Goal: Task Accomplishment & Management: Manage account settings

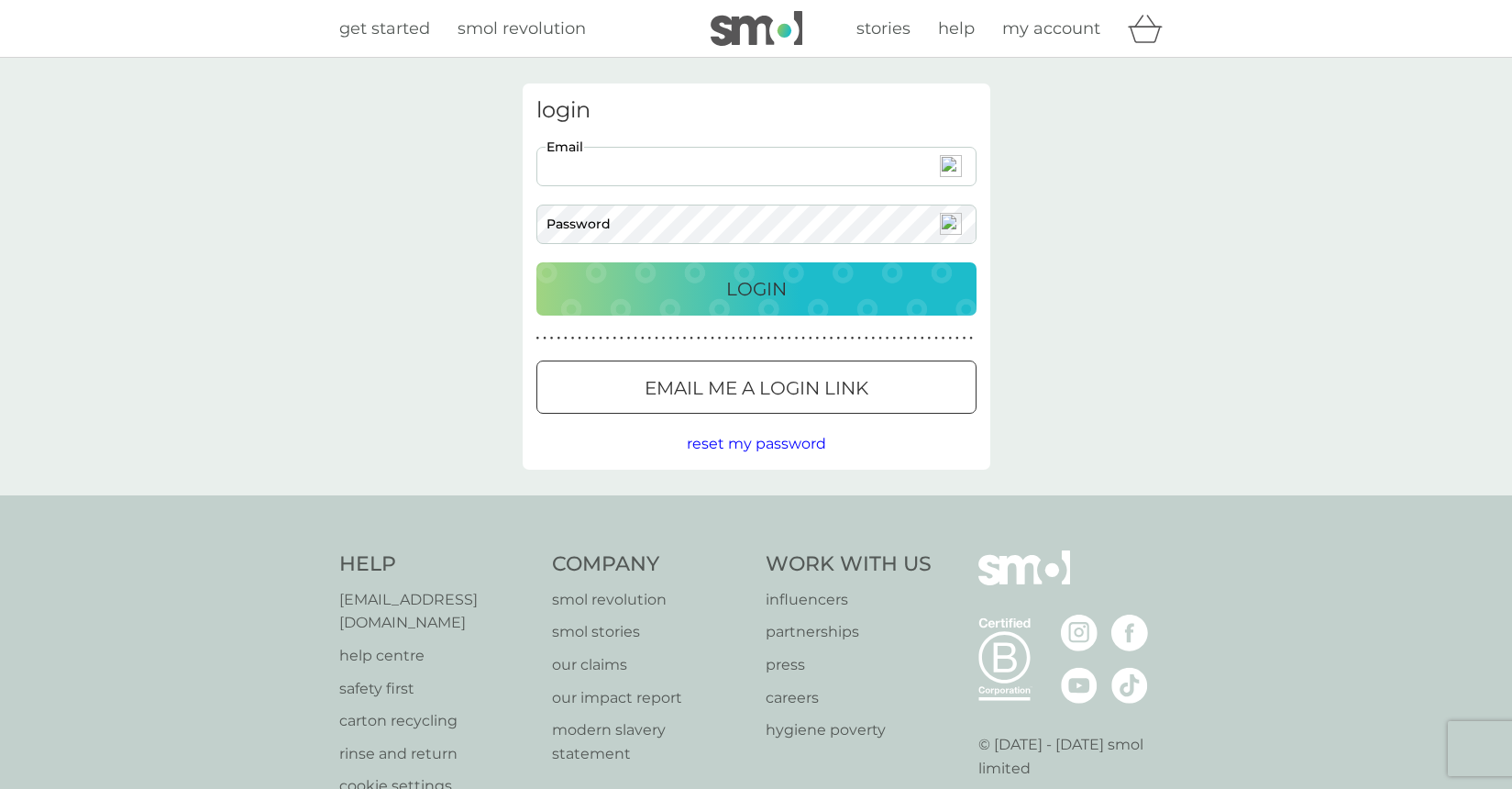
click at [660, 178] on input "Email" at bounding box center [756, 167] width 440 height 39
type input "[PERSON_NAME][EMAIL_ADDRESS][PERSON_NAME][DOMAIN_NAME]"
click at [690, 288] on div "Login" at bounding box center [756, 288] width 404 height 29
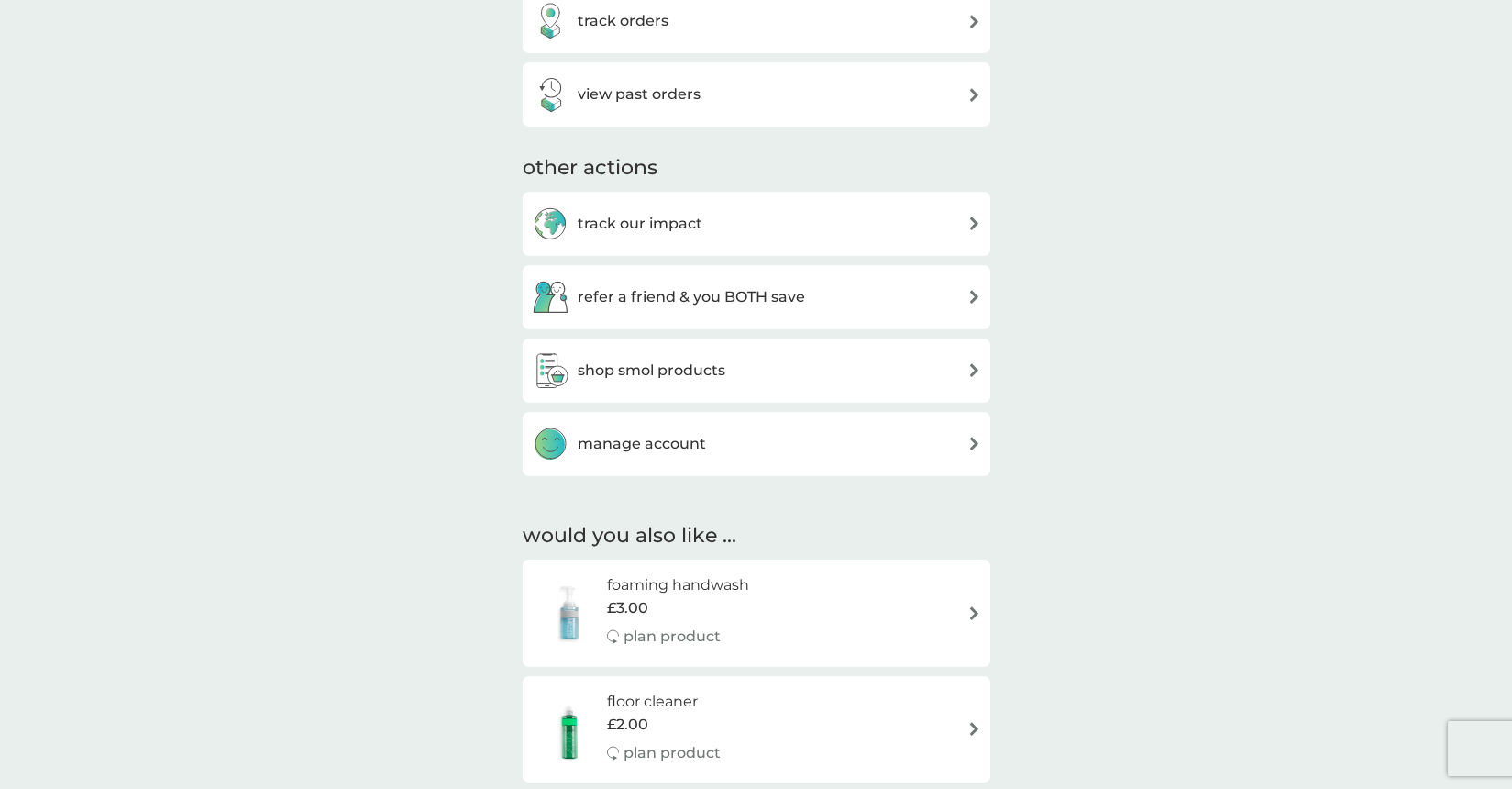
scroll to position [717, 0]
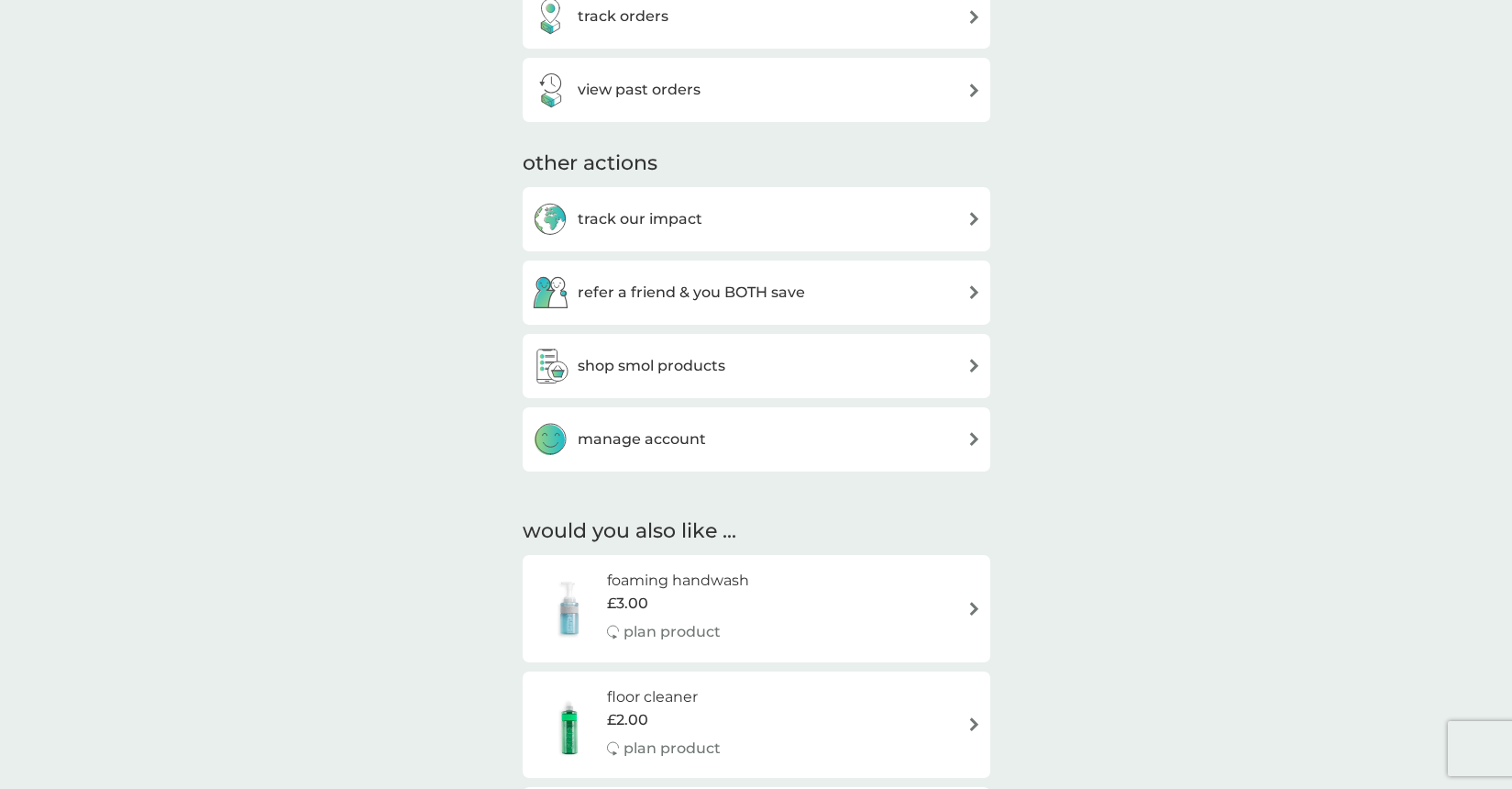
click at [744, 436] on div "manage account" at bounding box center [756, 439] width 449 height 37
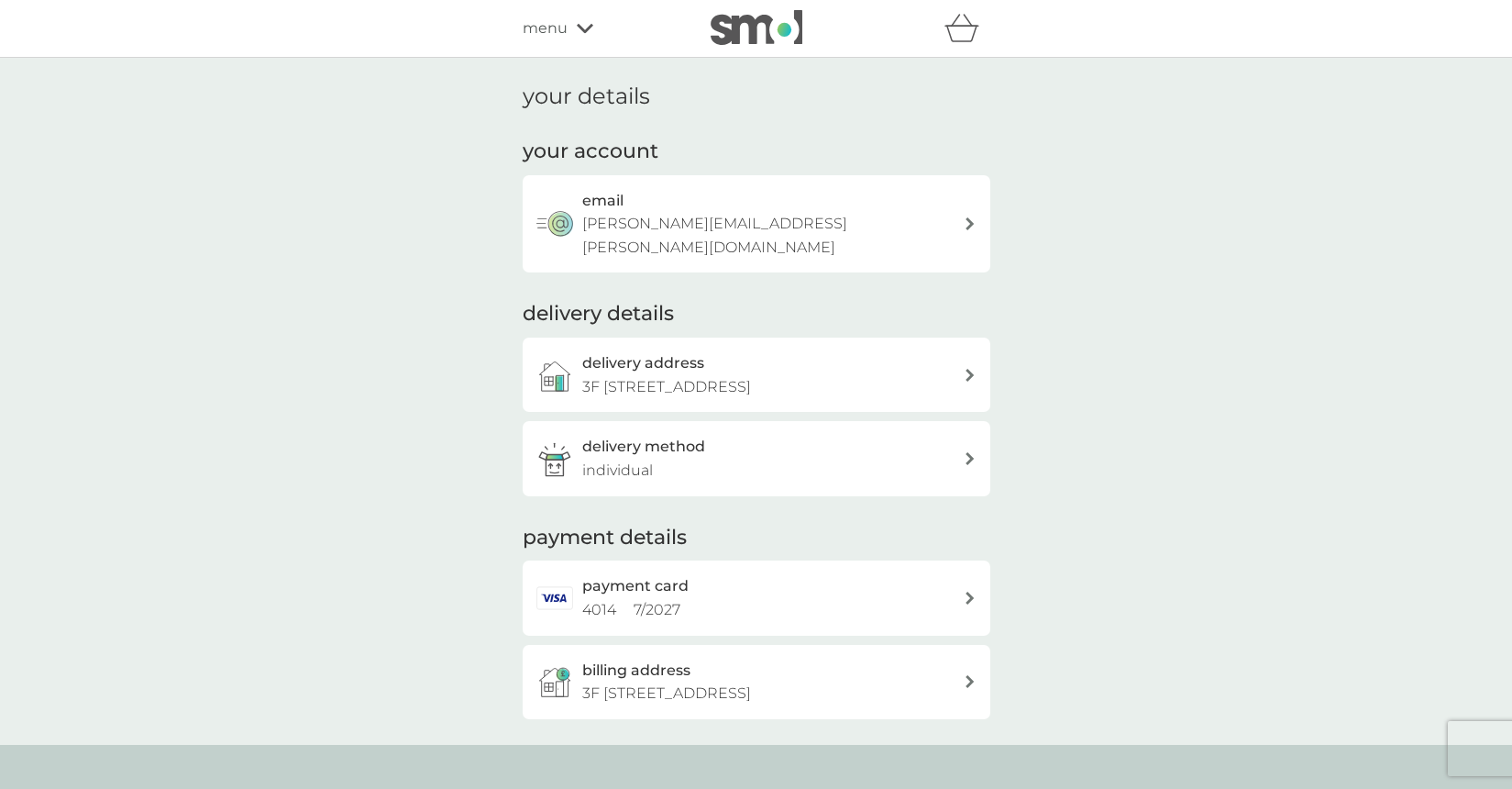
click at [751, 375] on p "3F [STREET_ADDRESS]" at bounding box center [667, 387] width 169 height 23
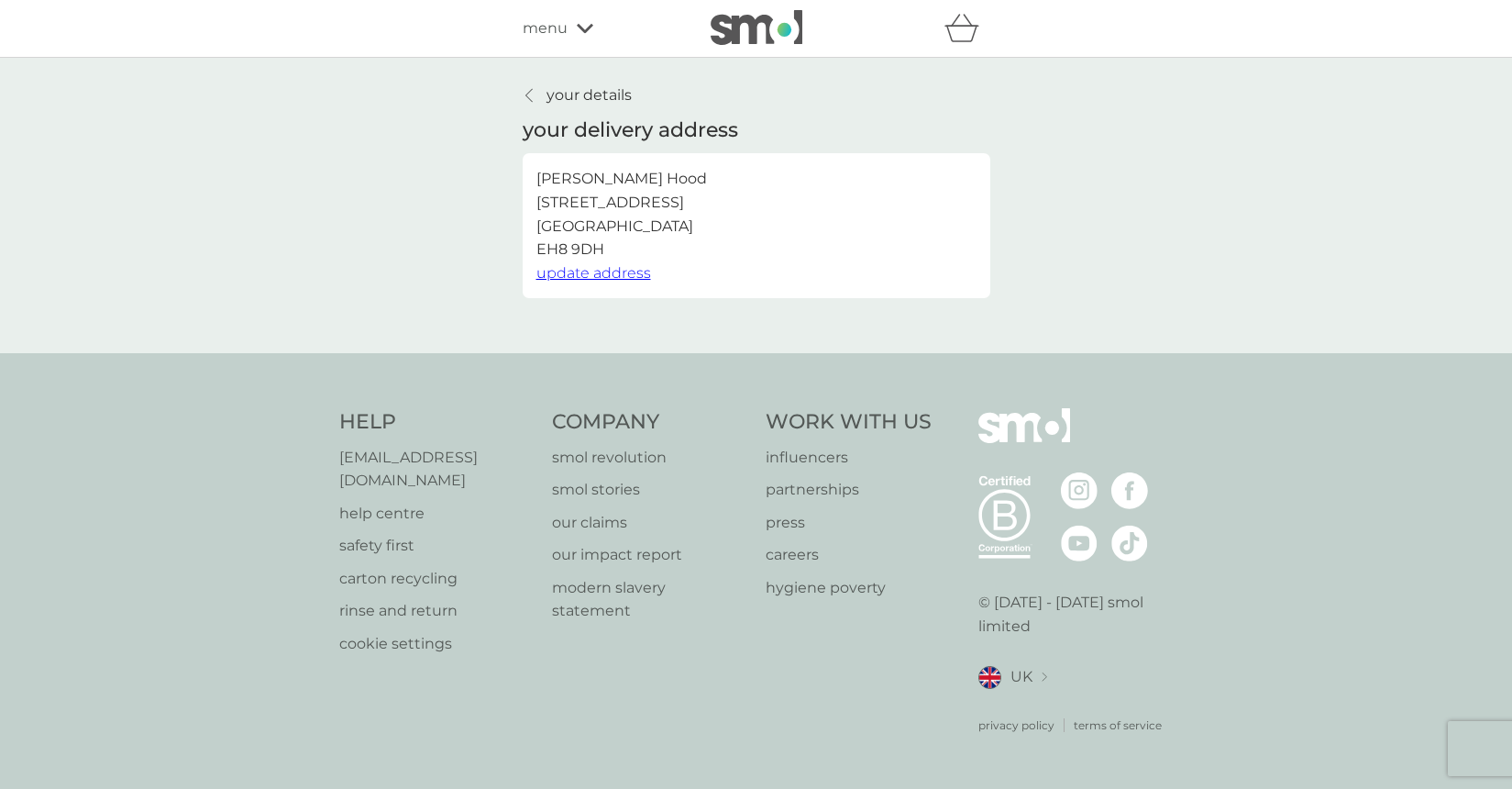
click at [612, 272] on span "update address" at bounding box center [594, 272] width 114 height 18
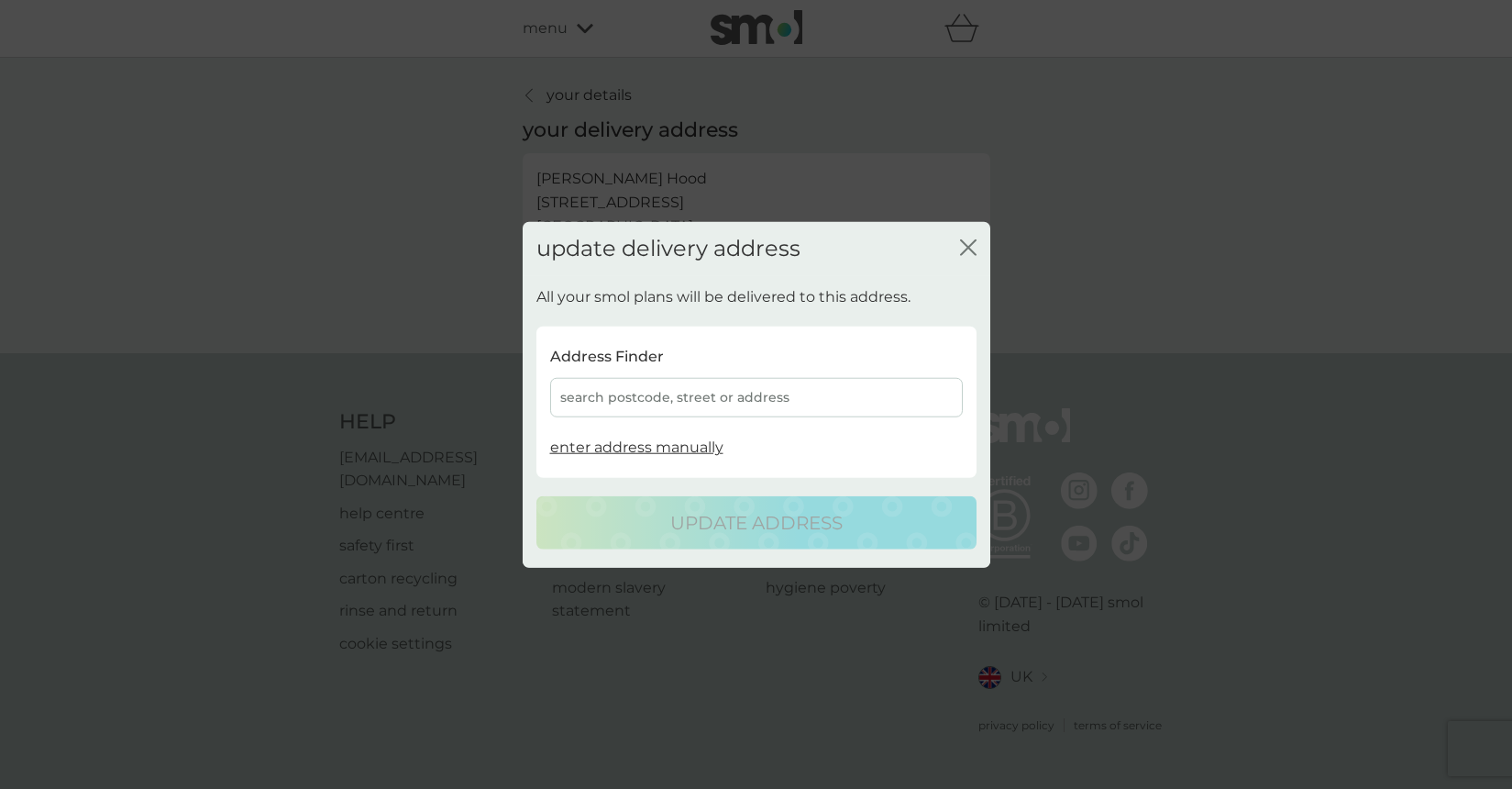
click at [649, 402] on div "search postcode, street or address" at bounding box center [756, 398] width 413 height 39
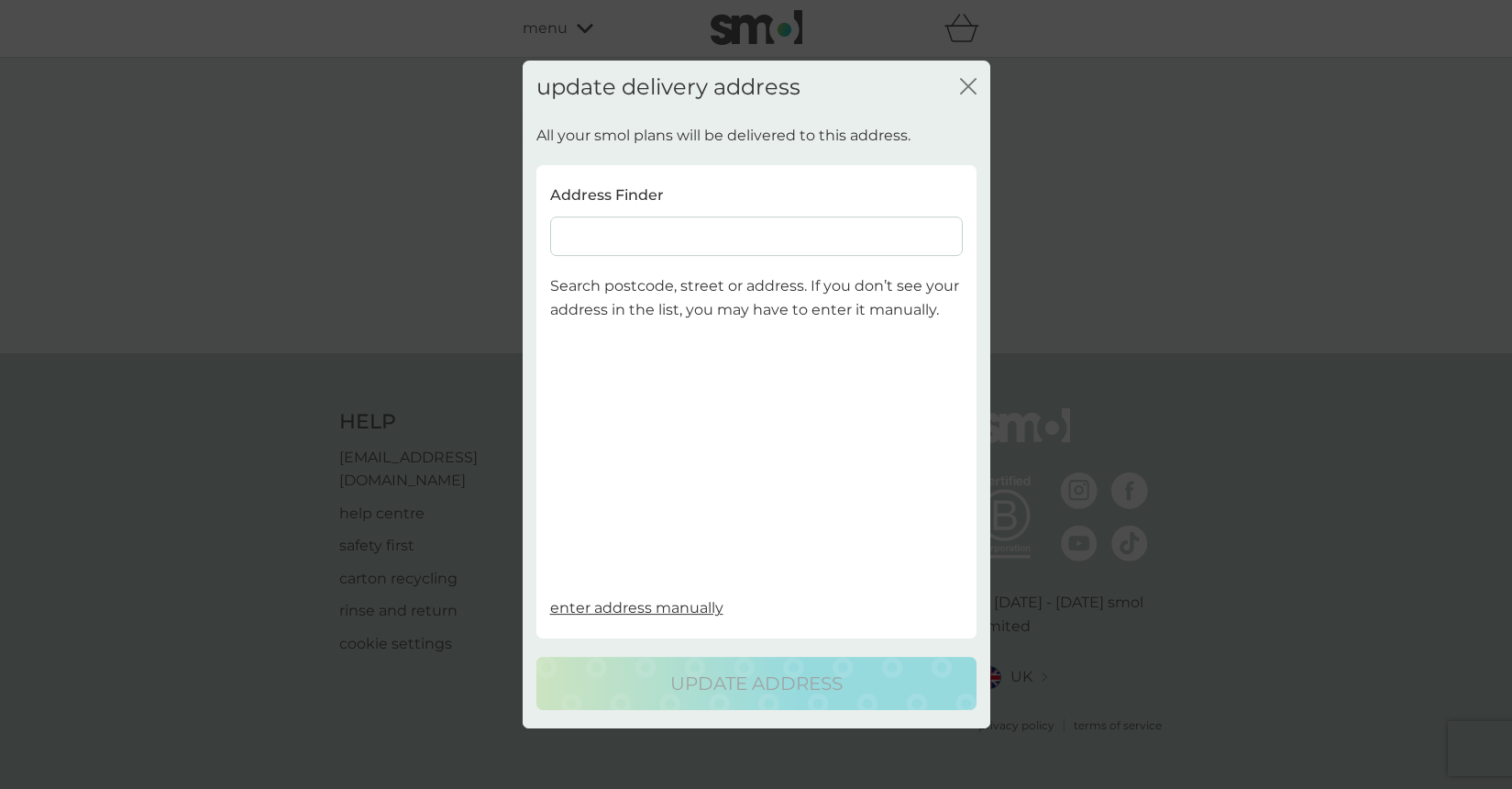
click at [608, 244] on input at bounding box center [756, 236] width 413 height 39
paste input "[STREET_ADDRESS][PERSON_NAME]"
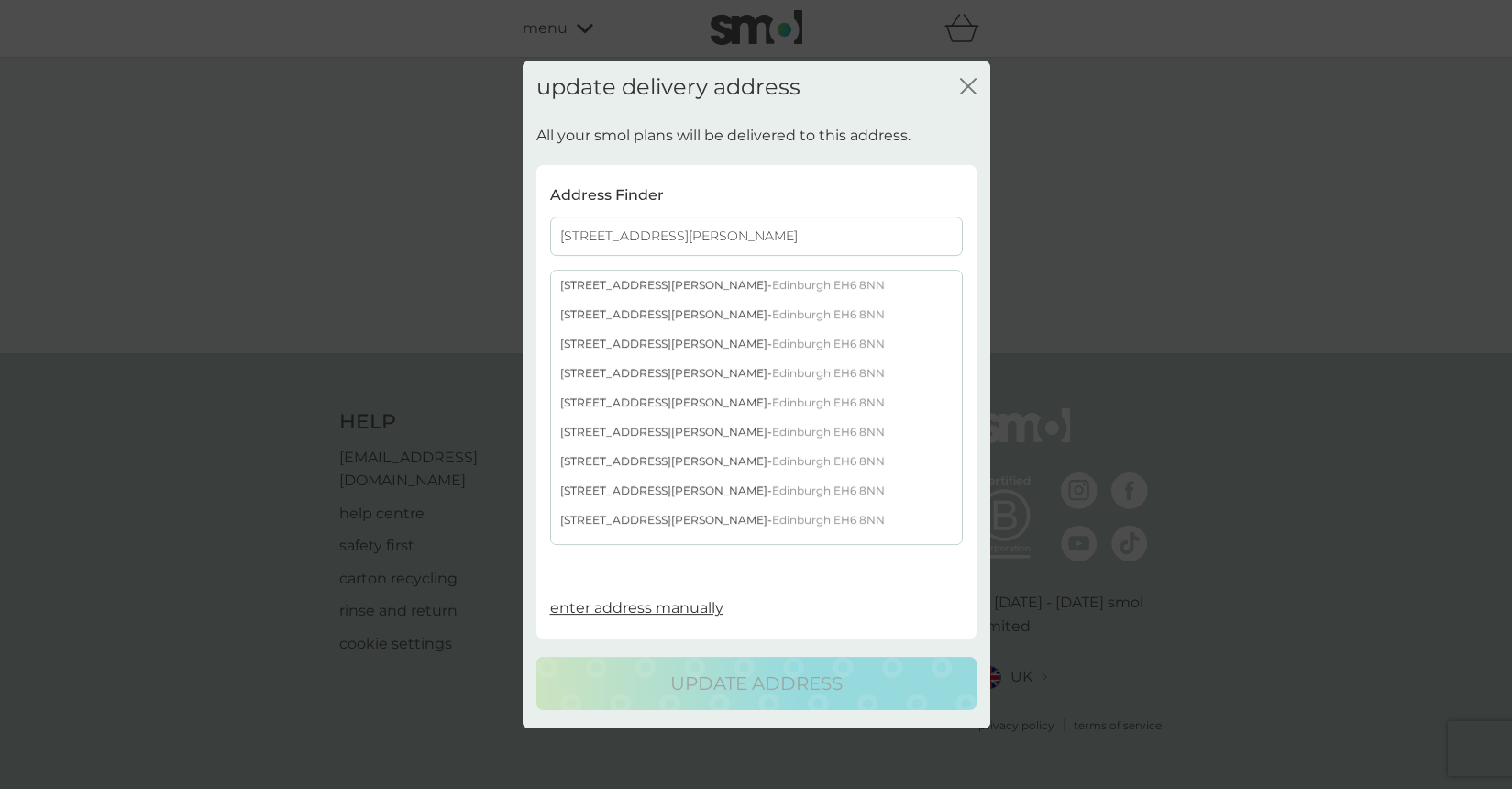
type input "[STREET_ADDRESS][PERSON_NAME]"
click at [619, 282] on div "[STREET_ADDRESS][PERSON_NAME]" at bounding box center [756, 285] width 411 height 29
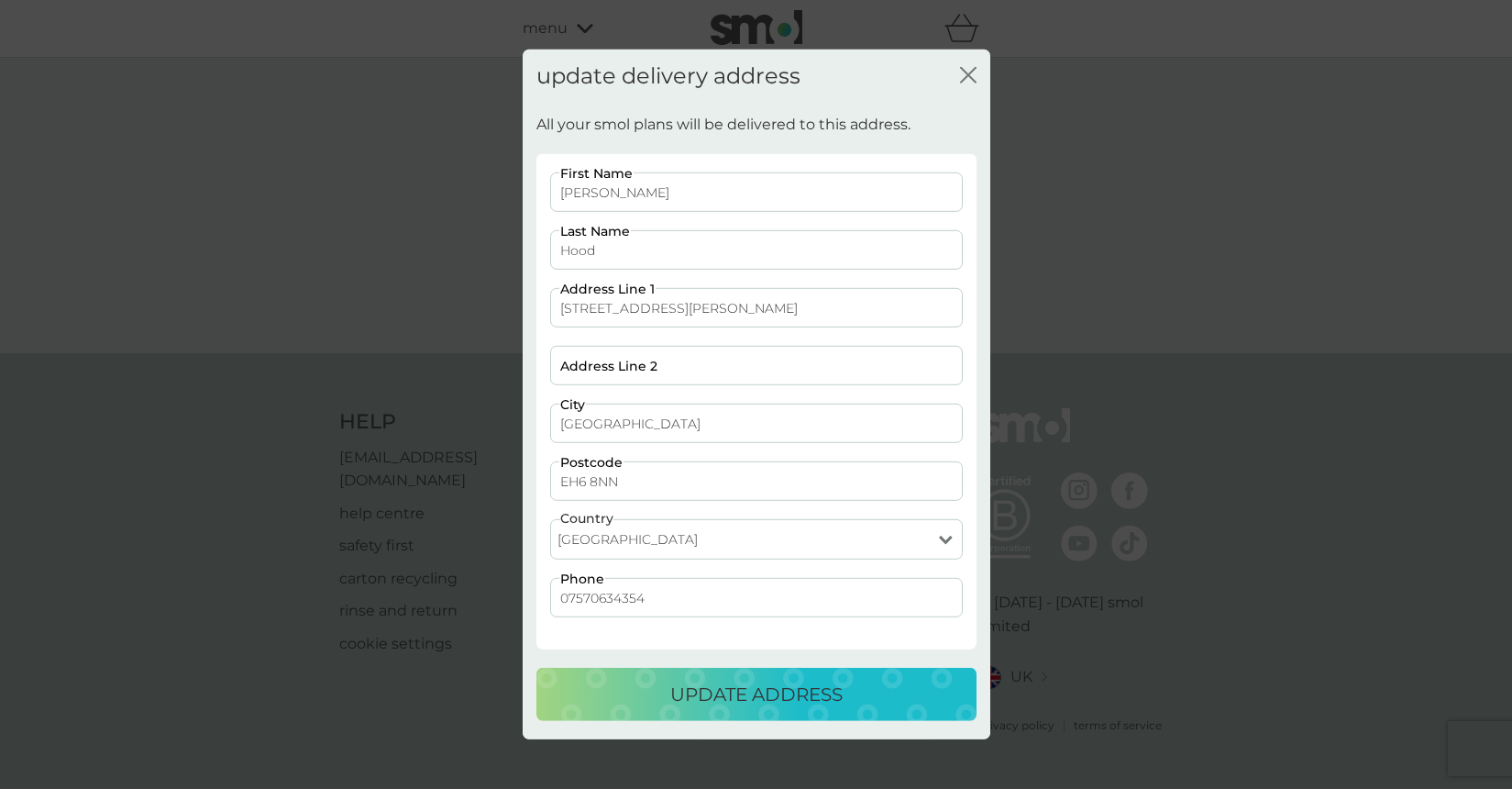
click at [784, 694] on p "update address" at bounding box center [756, 694] width 172 height 29
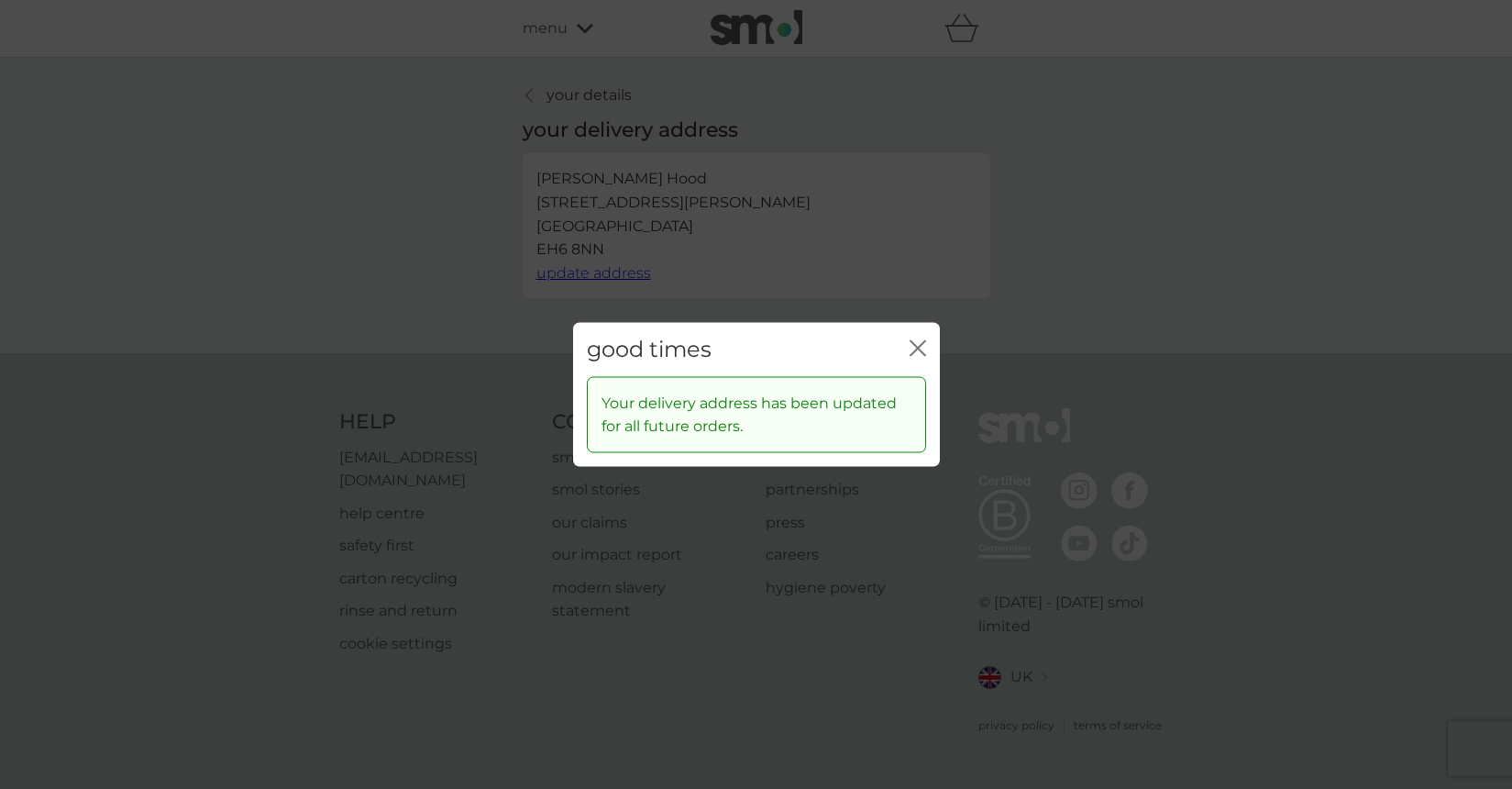
click at [920, 344] on icon "close" at bounding box center [922, 348] width 7 height 15
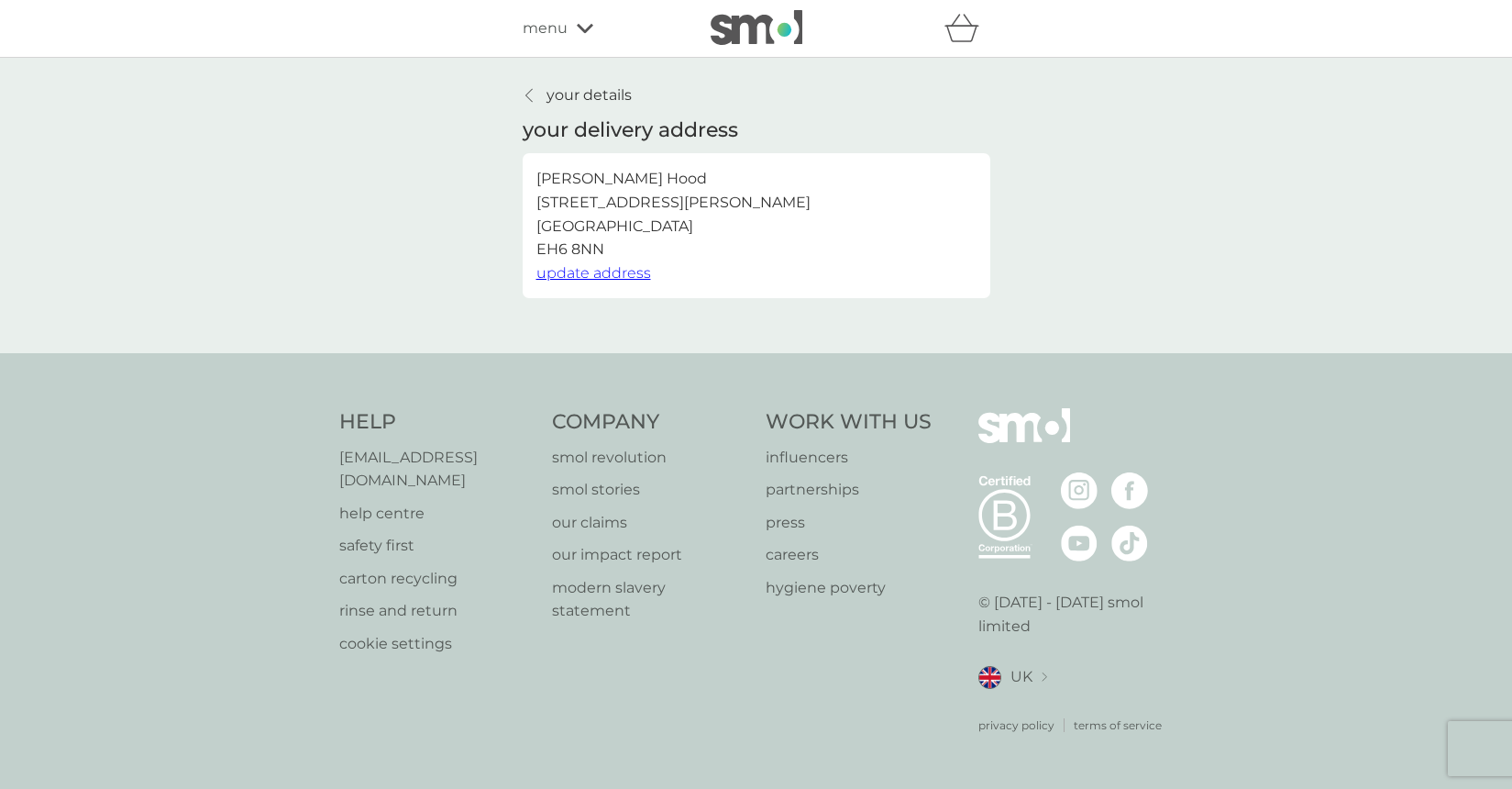
click at [529, 95] on icon at bounding box center [529, 95] width 7 height 15
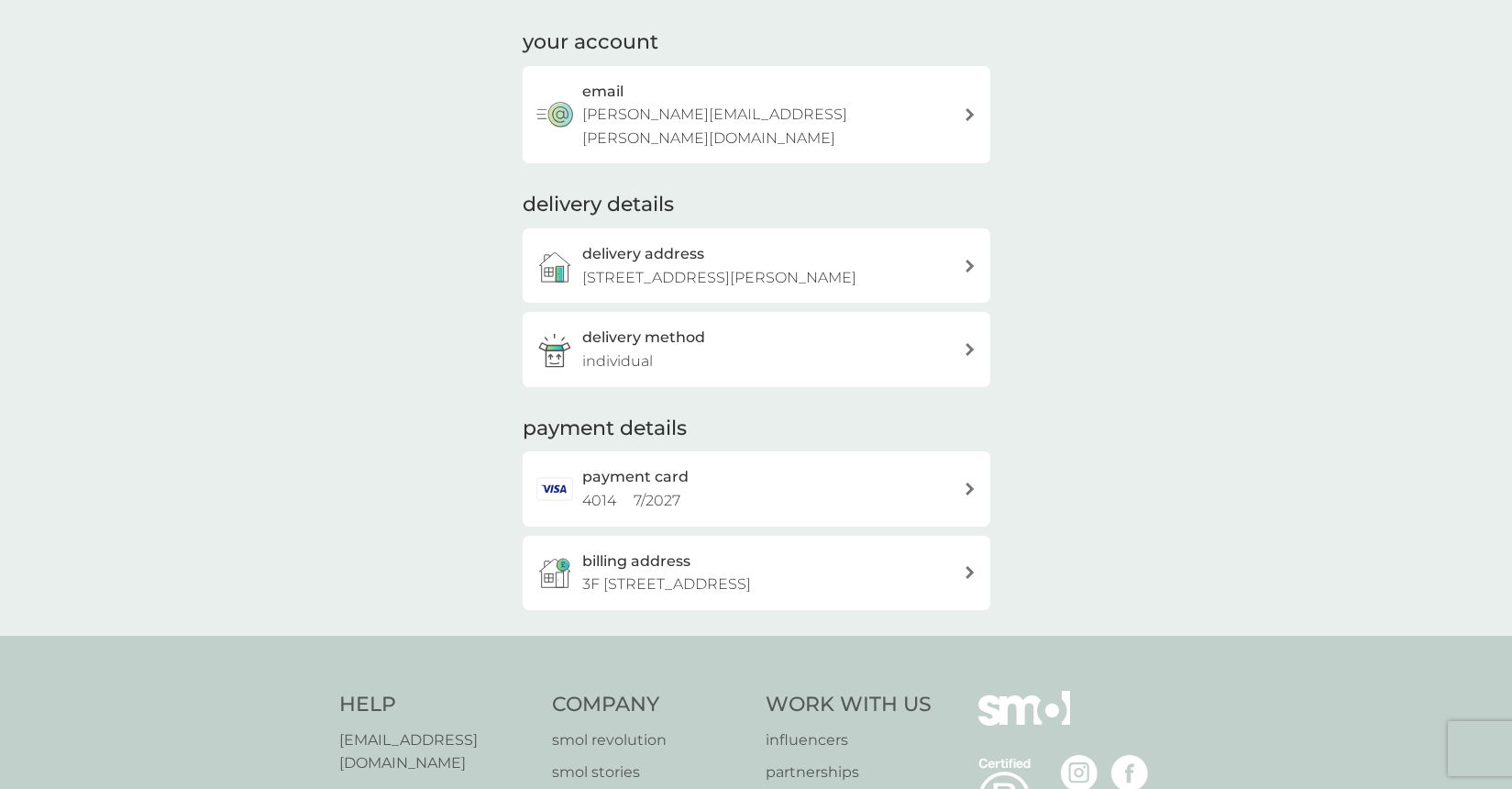
scroll to position [133, 0]
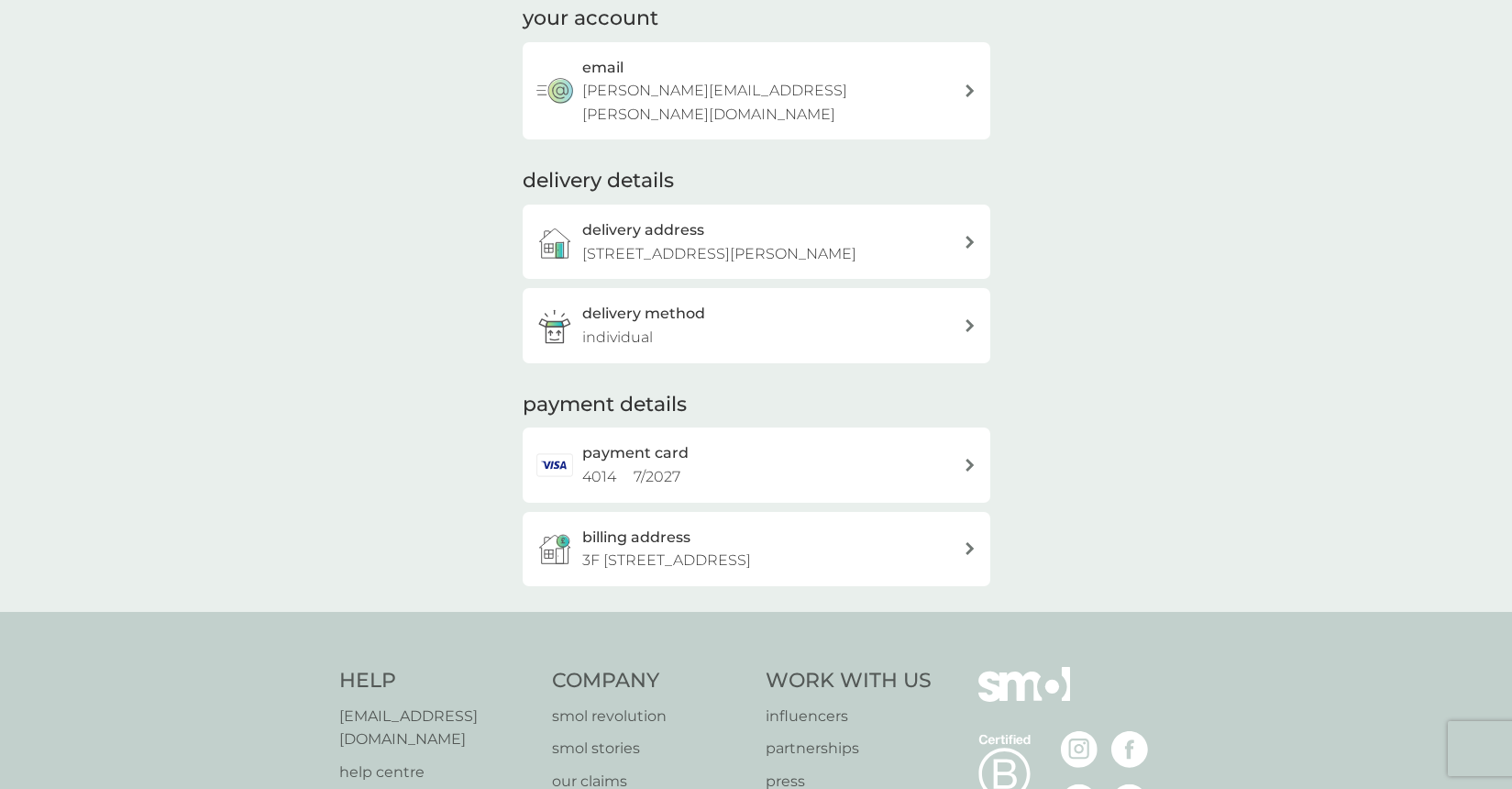
click at [981, 516] on div "billing address [STREET_ADDRESS]" at bounding box center [756, 548] width 468 height 74
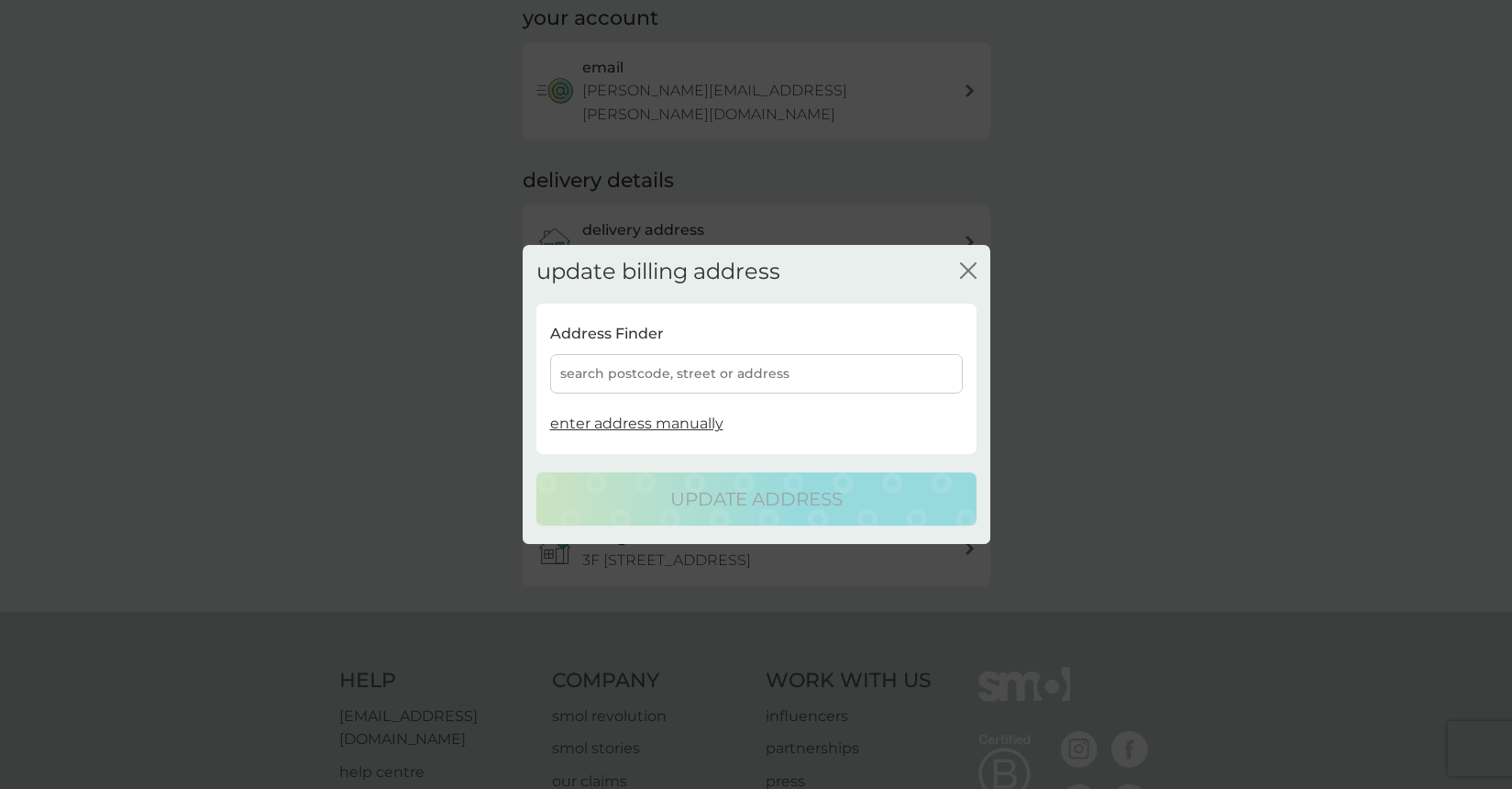
click at [776, 369] on div "search postcode, street or address" at bounding box center [756, 373] width 413 height 39
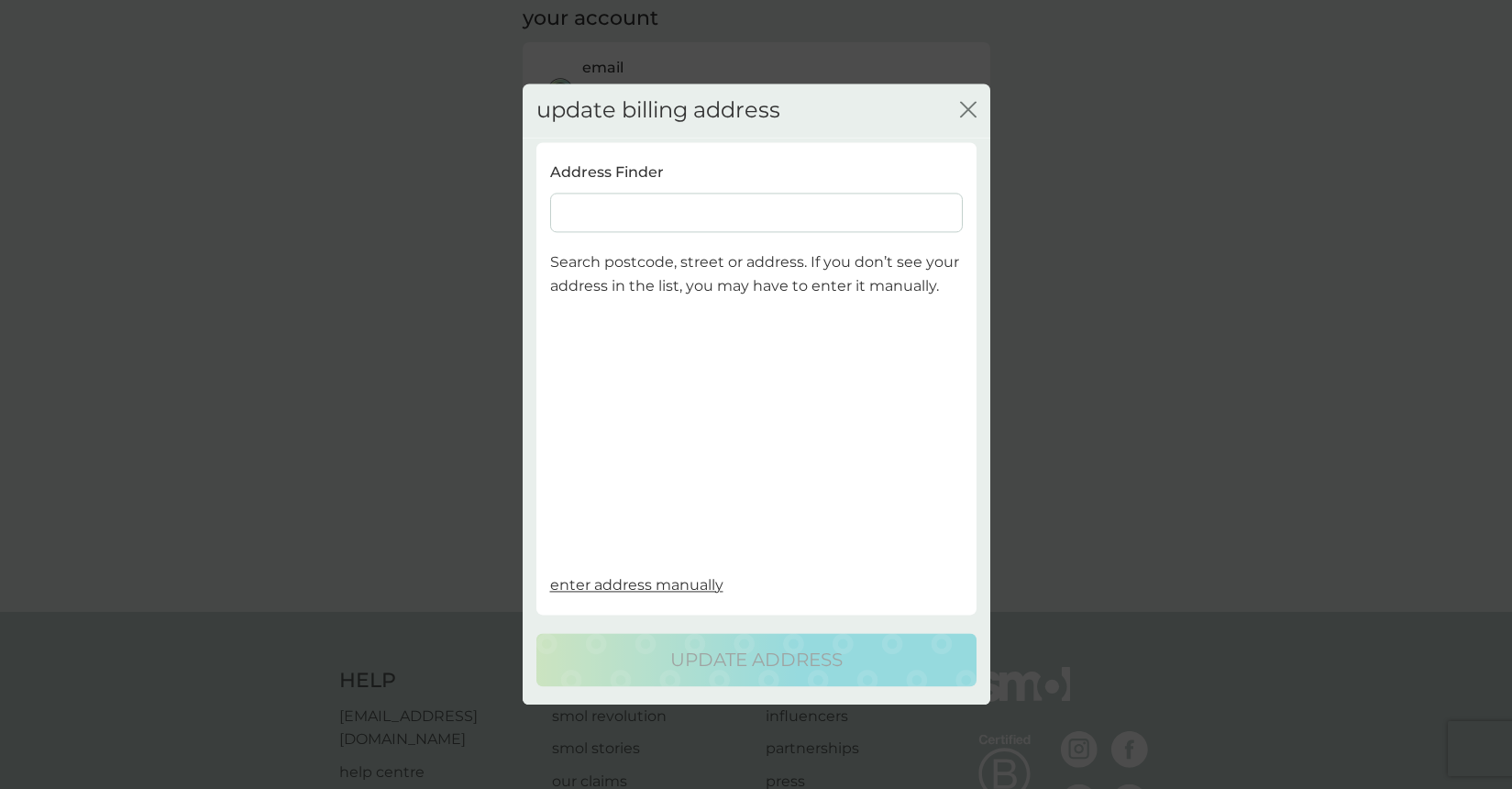
click at [733, 204] on input at bounding box center [756, 213] width 413 height 39
paste input "[STREET_ADDRESS][PERSON_NAME]"
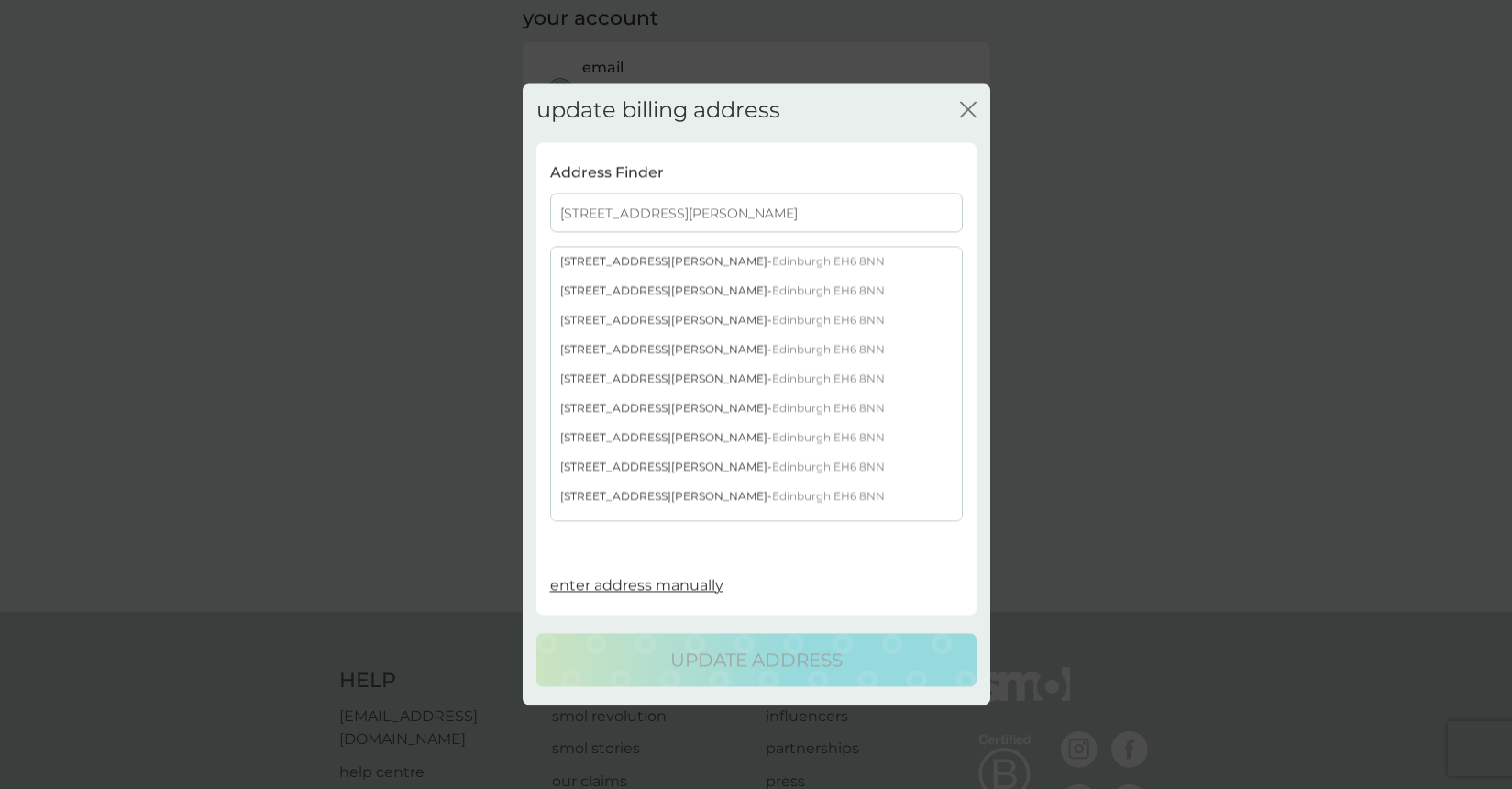
type input "[STREET_ADDRESS][PERSON_NAME]"
click at [741, 252] on div "[STREET_ADDRESS][PERSON_NAME]" at bounding box center [756, 262] width 411 height 29
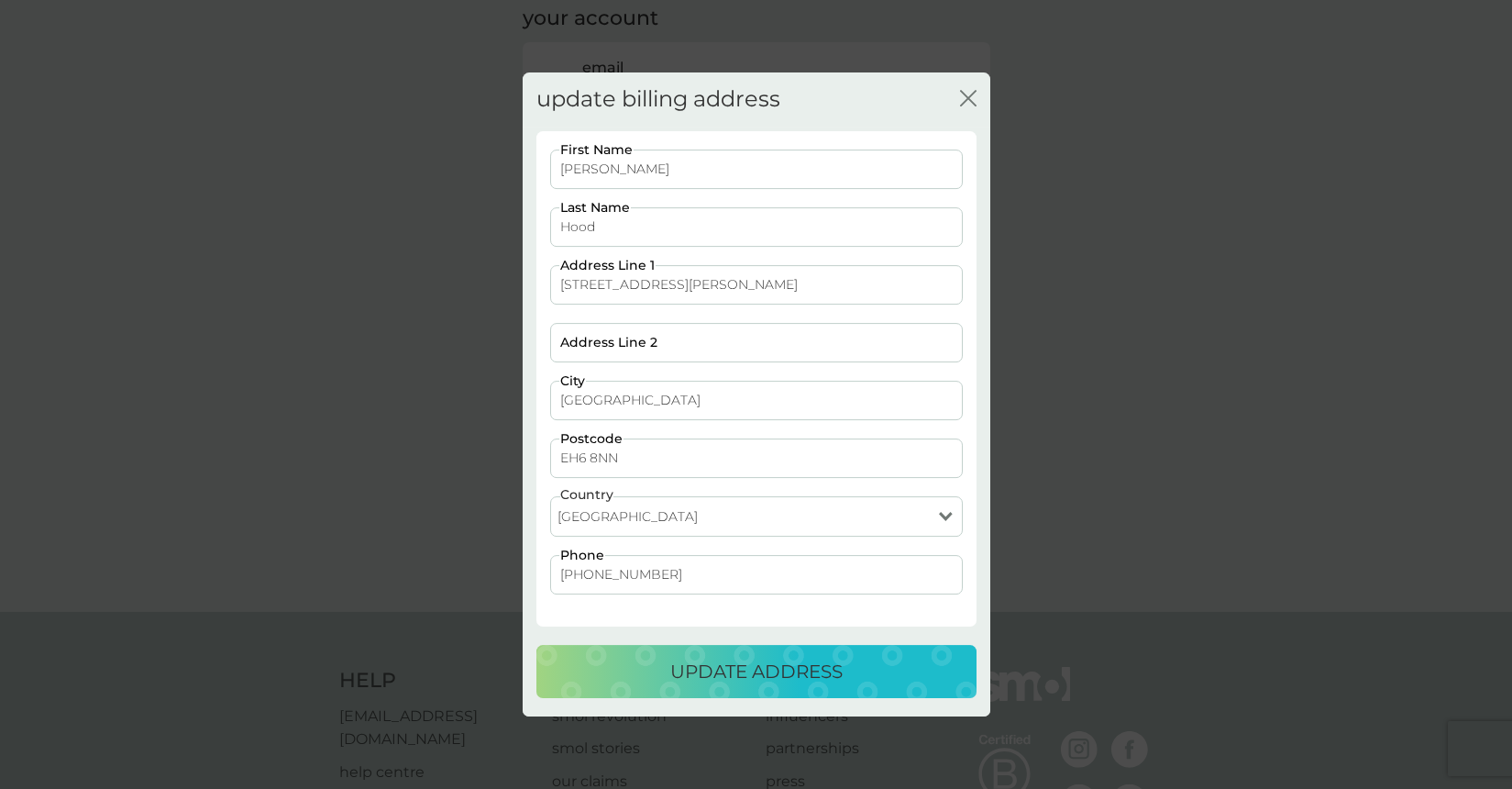
click at [741, 658] on p "update address" at bounding box center [756, 670] width 172 height 29
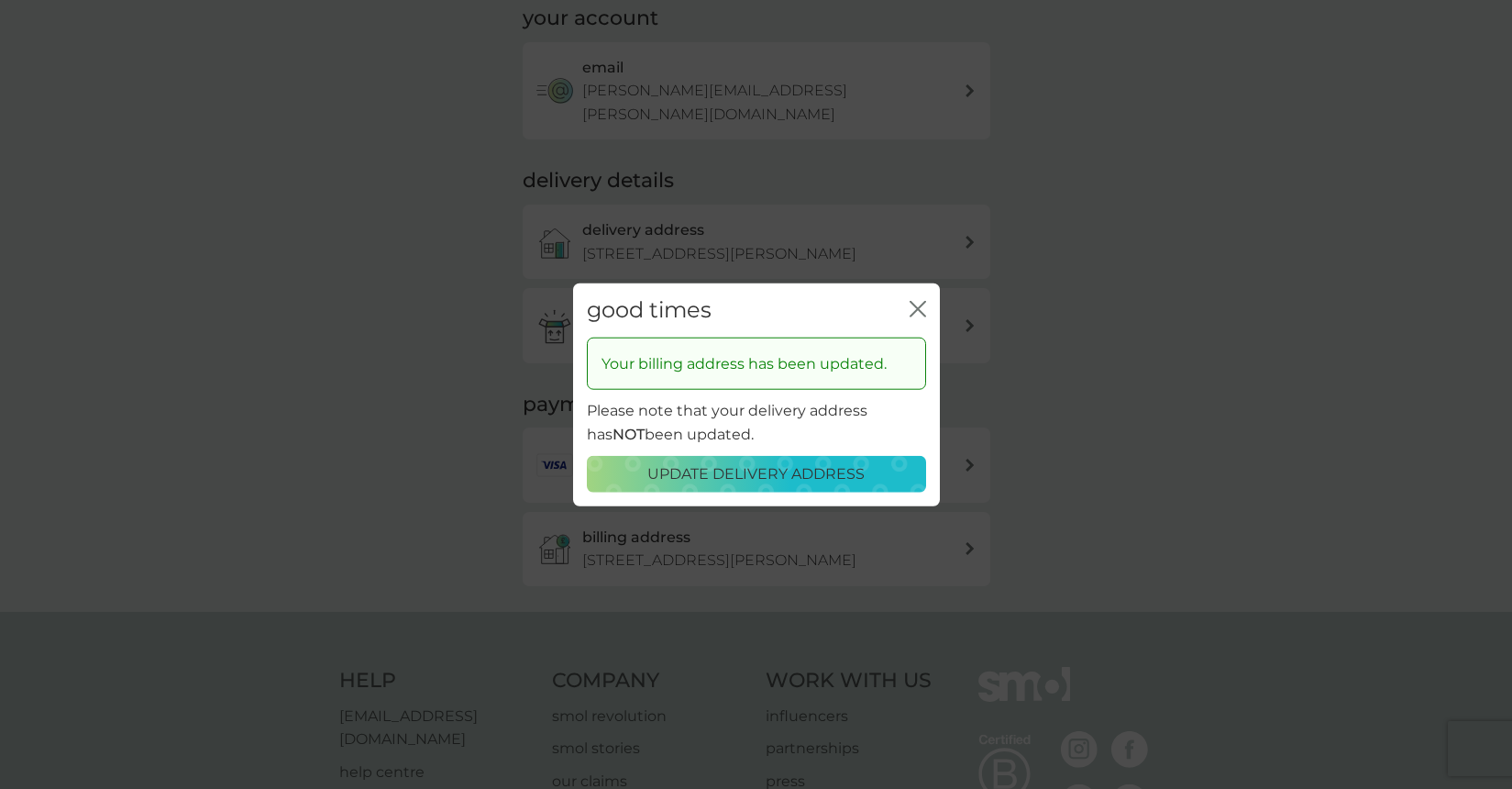
click at [917, 309] on icon "close" at bounding box center [915, 309] width 7 height 15
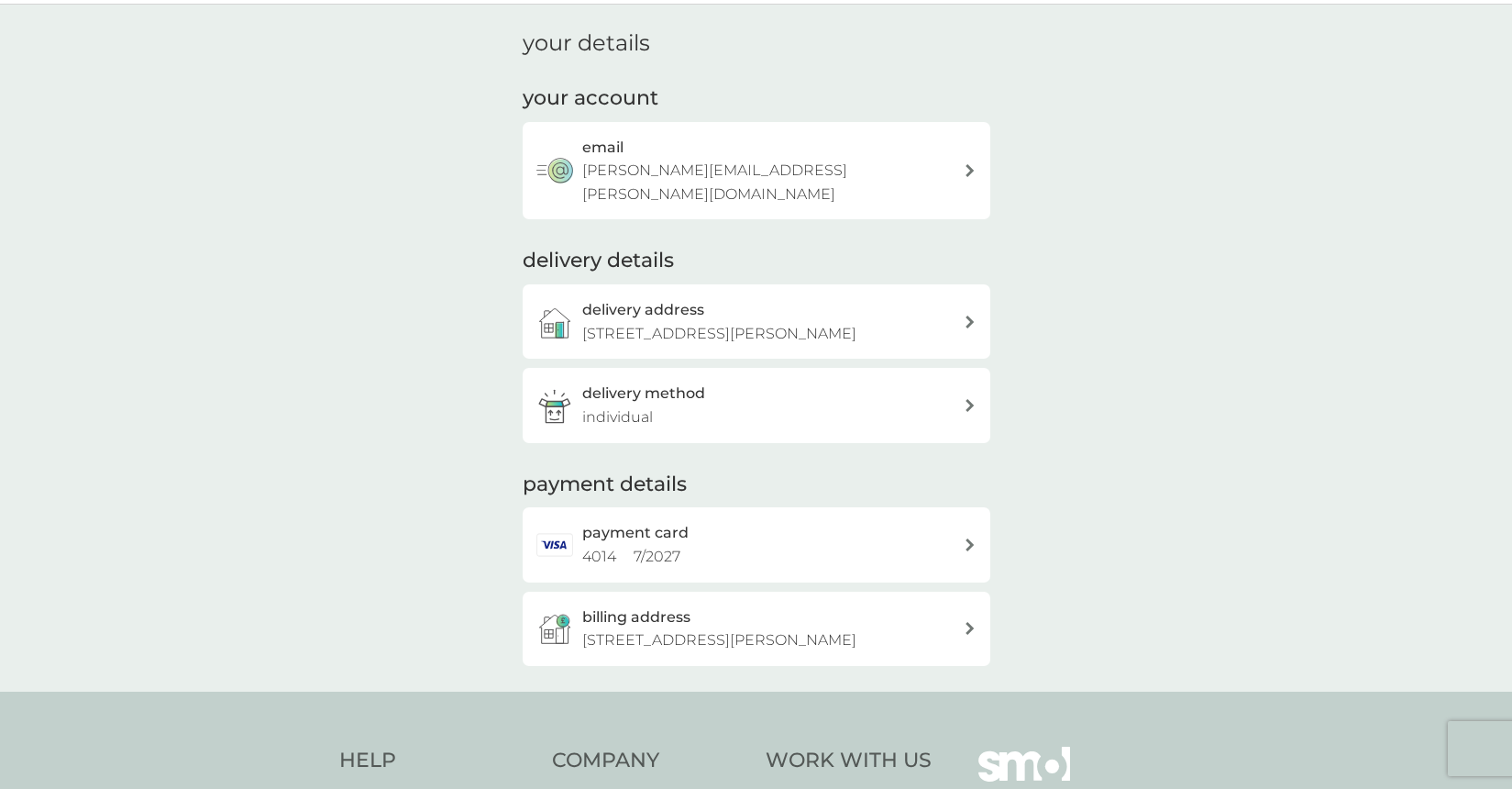
scroll to position [0, 0]
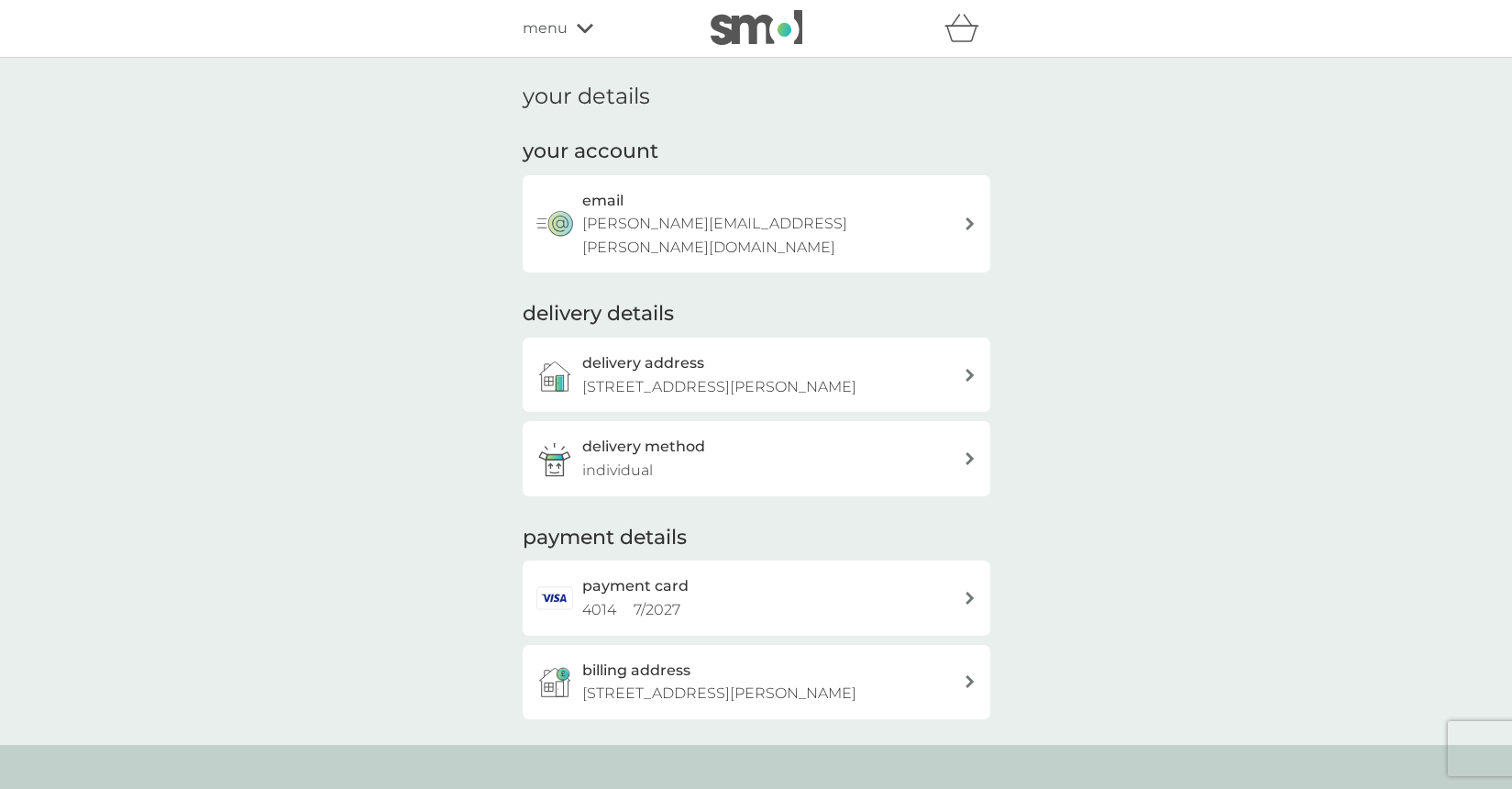
click at [580, 39] on div "menu" at bounding box center [600, 28] width 156 height 23
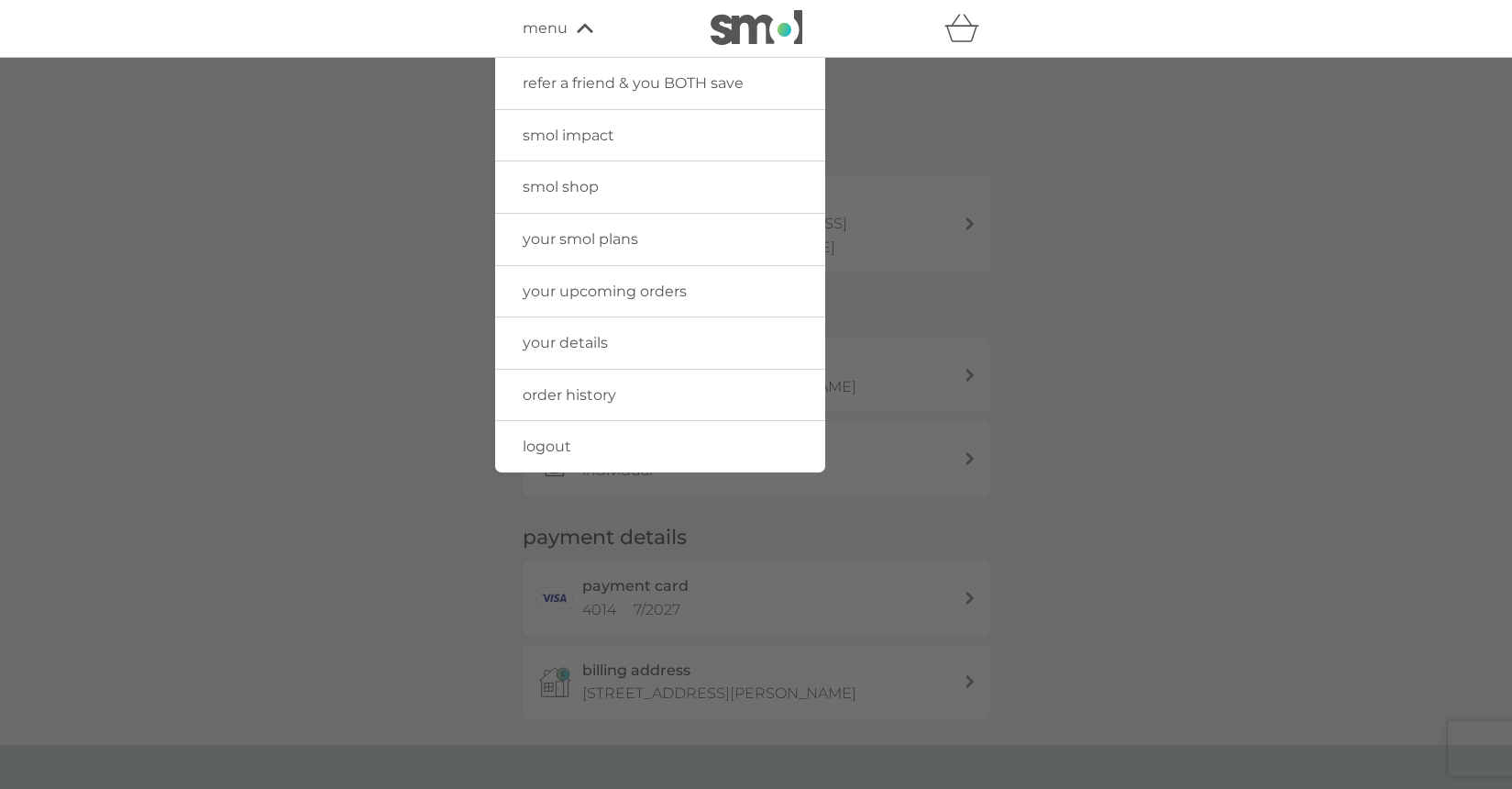
click at [394, 197] on div at bounding box center [756, 452] width 1512 height 789
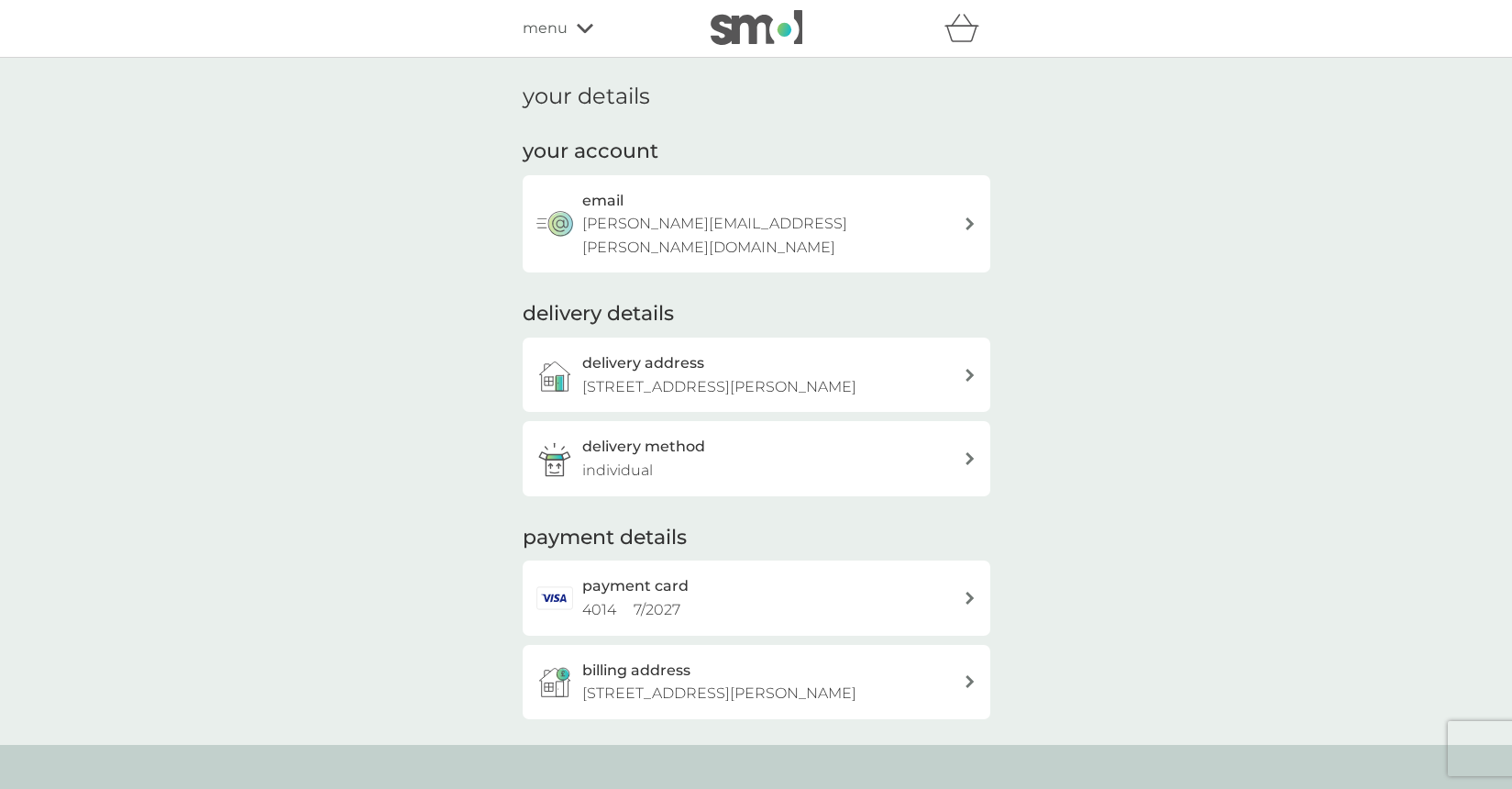
click at [590, 87] on h1 "your details" at bounding box center [586, 96] width 127 height 26
click at [556, 32] on span "menu" at bounding box center [545, 28] width 45 height 23
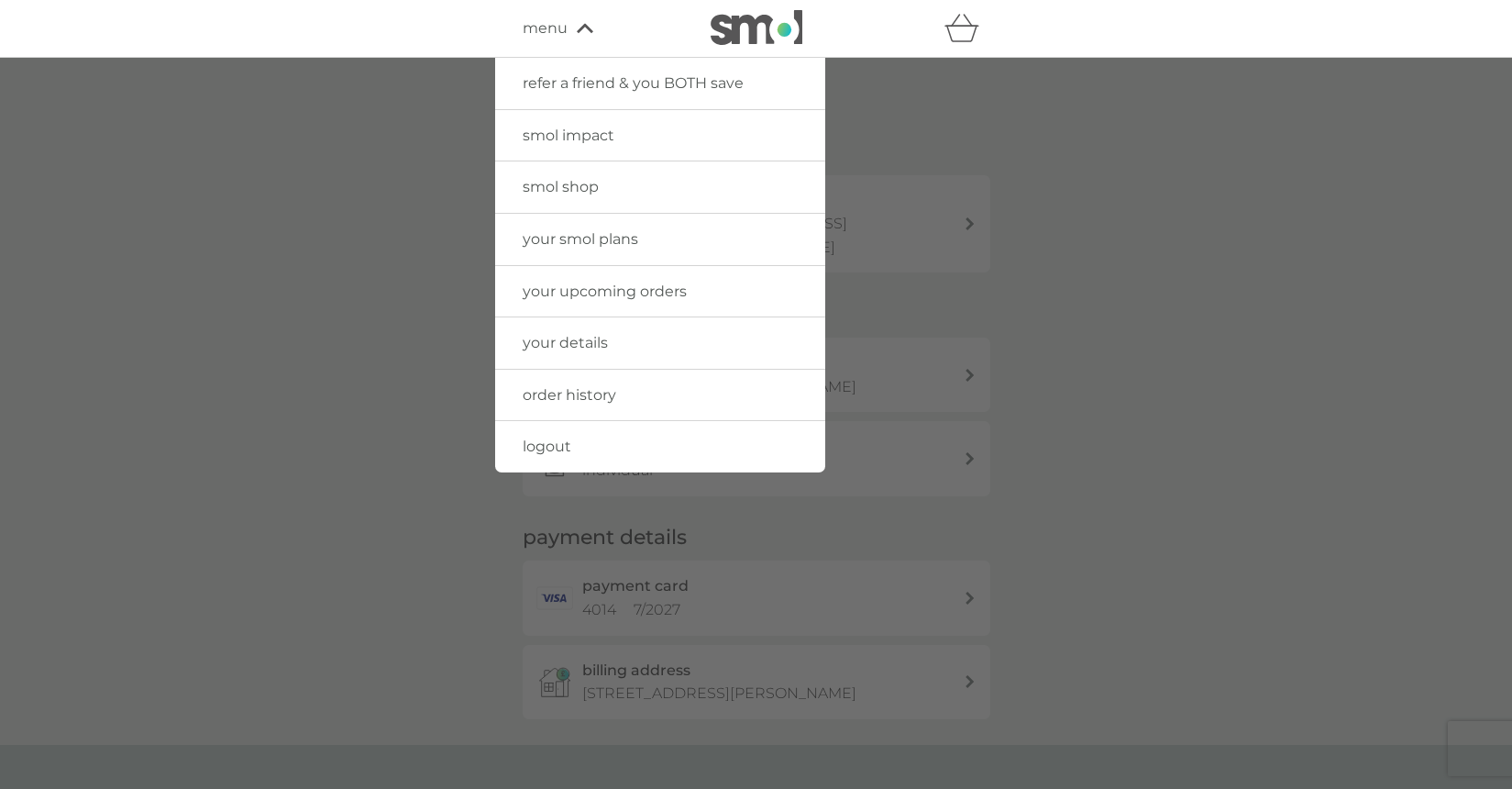
click at [604, 248] on span "your smol plans" at bounding box center [580, 239] width 115 height 18
